Goal: Information Seeking & Learning: Check status

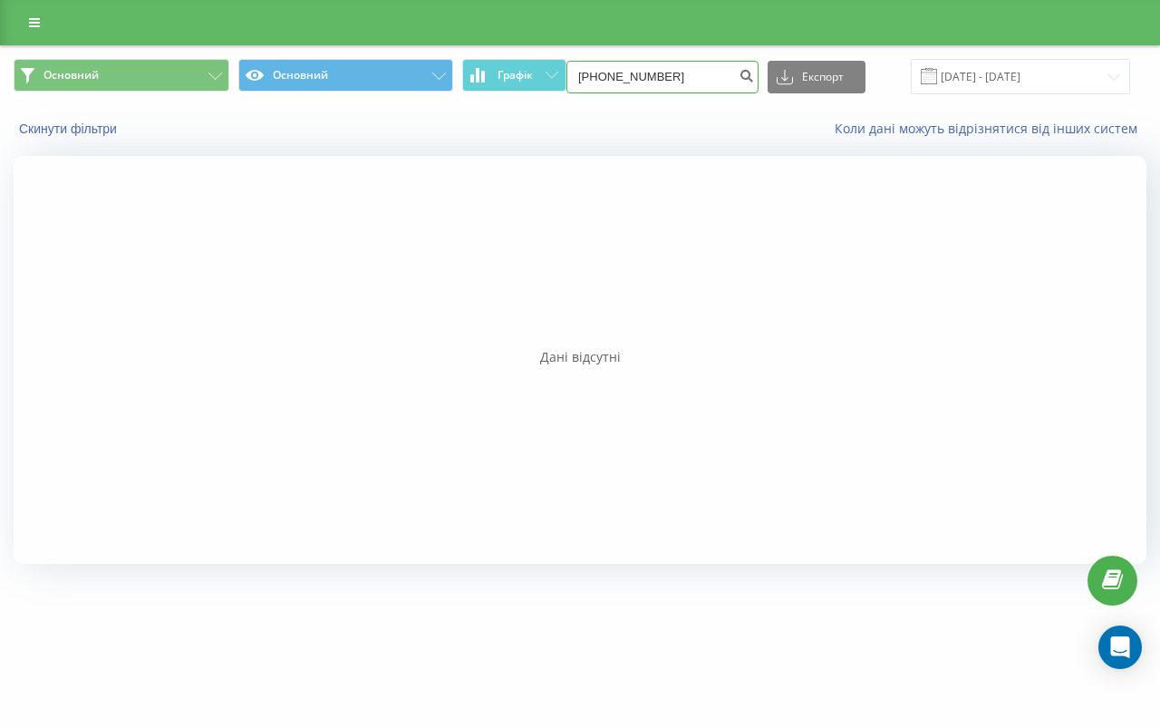
click at [672, 83] on input "[PHONE_NUMBER]" at bounding box center [662, 77] width 192 height 33
paste input "380980654805"
click at [634, 74] on input "[PHONE_NUMBER]" at bounding box center [662, 77] width 192 height 33
type input "0980654805"
click at [754, 74] on icon "submit" at bounding box center [746, 73] width 15 height 11
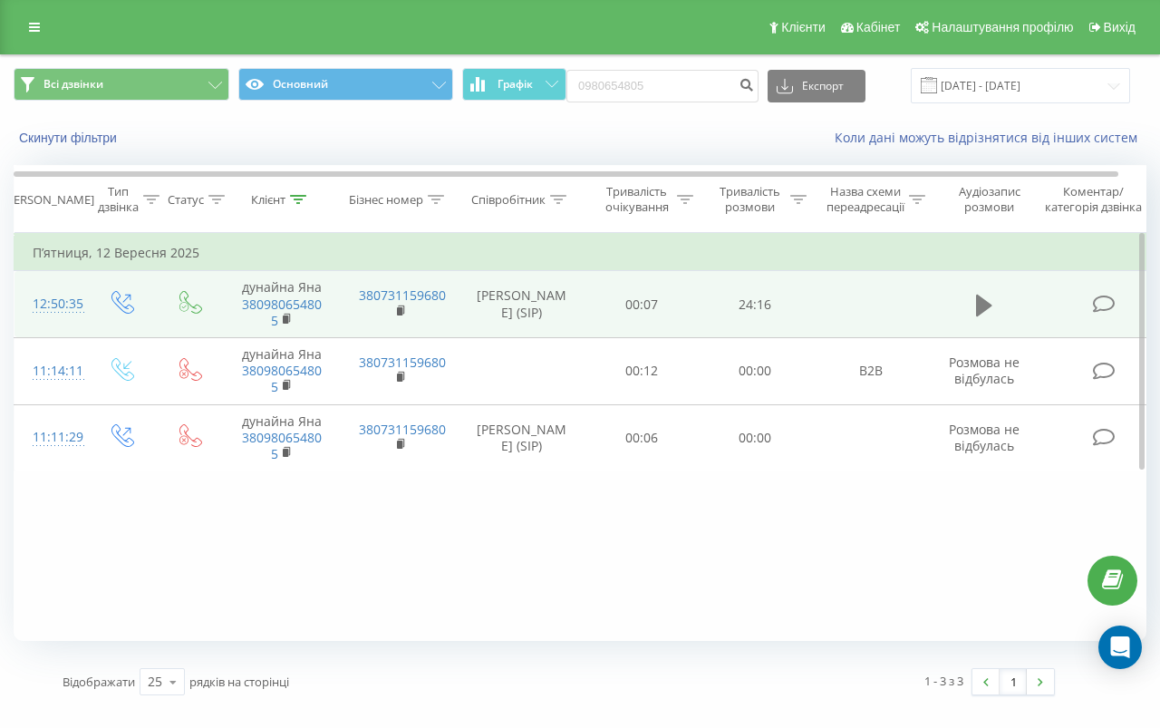
click at [986, 312] on icon at bounding box center [984, 305] width 16 height 25
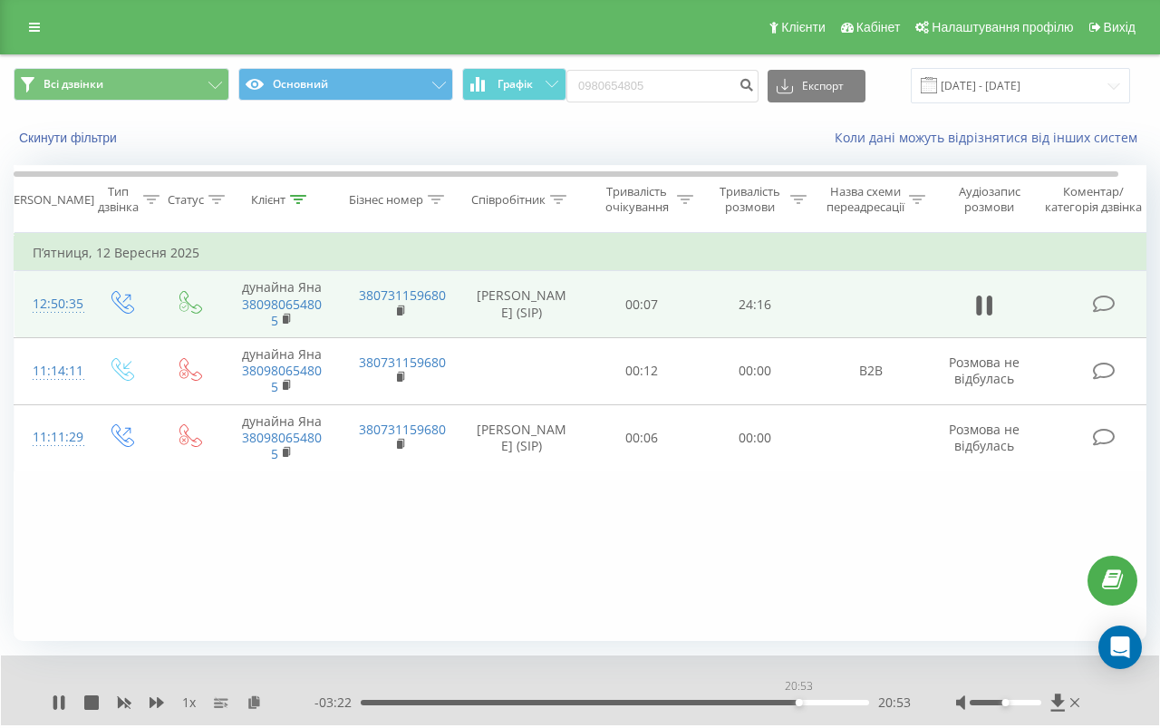
click at [798, 701] on div "20:53" at bounding box center [615, 702] width 508 height 5
click at [1059, 704] on icon at bounding box center [1057, 702] width 15 height 18
click at [766, 701] on div "21:12" at bounding box center [615, 702] width 508 height 5
click at [58, 704] on icon at bounding box center [59, 702] width 15 height 15
